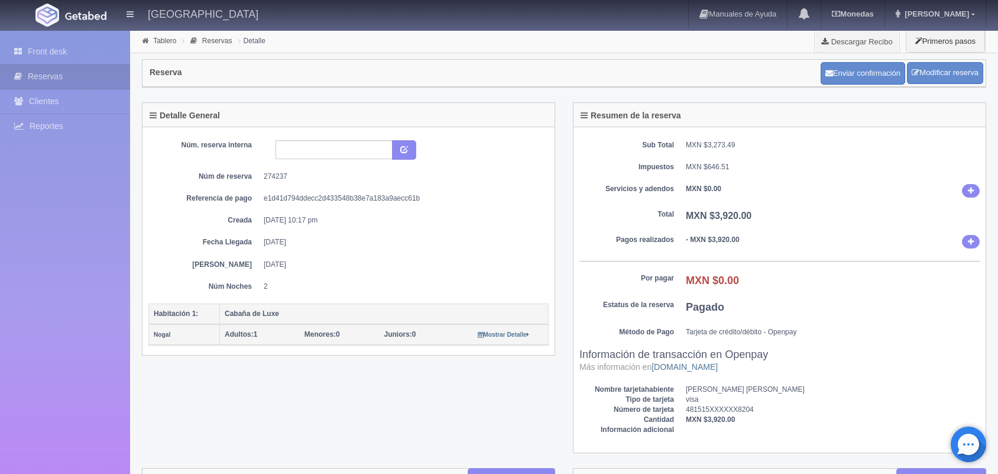
scroll to position [542, 0]
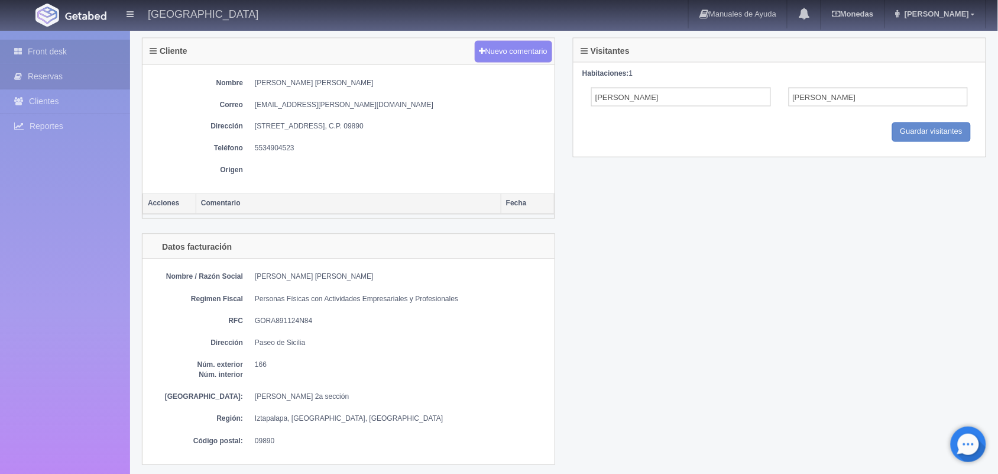
click at [95, 51] on link "Front desk" at bounding box center [65, 52] width 130 height 24
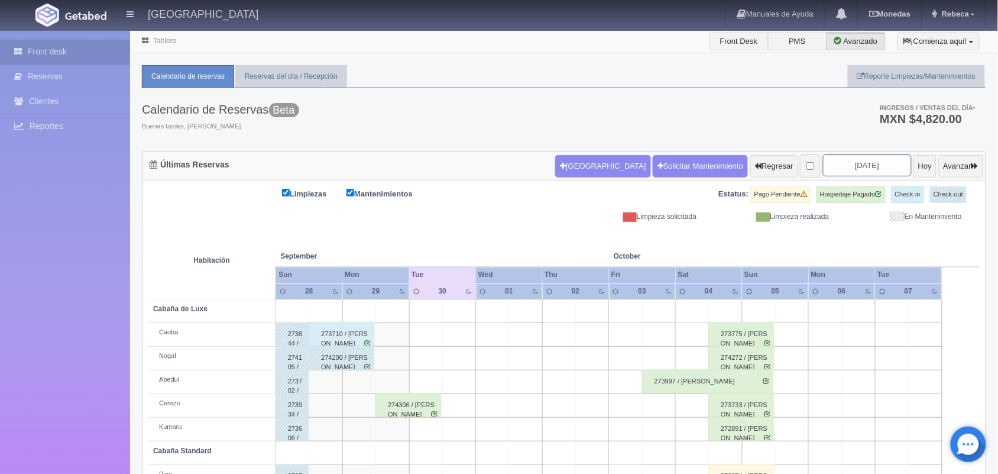
click at [866, 163] on input "[DATE]" at bounding box center [867, 165] width 89 height 22
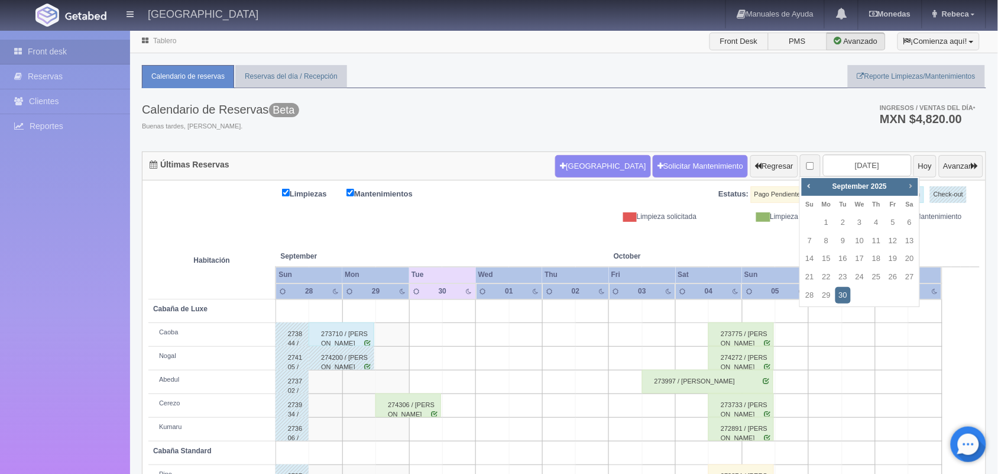
click at [909, 183] on span "Next" at bounding box center [910, 185] width 9 height 9
click at [910, 254] on link "20" at bounding box center [909, 258] width 15 height 17
type input "[DATE]"
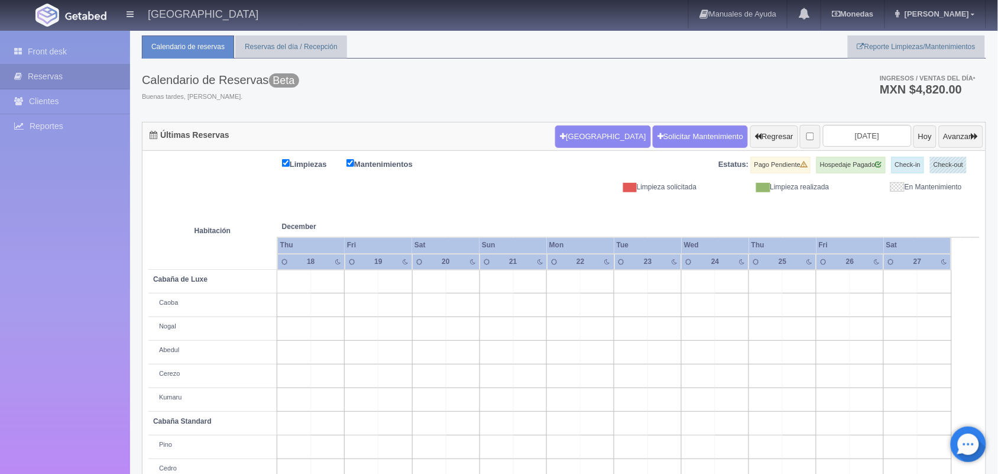
scroll to position [134, 0]
